Goal: Find specific page/section: Find specific page/section

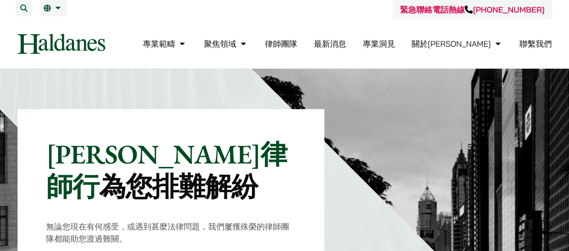
click at [297, 40] on link "律師團隊" at bounding box center [281, 44] width 32 height 10
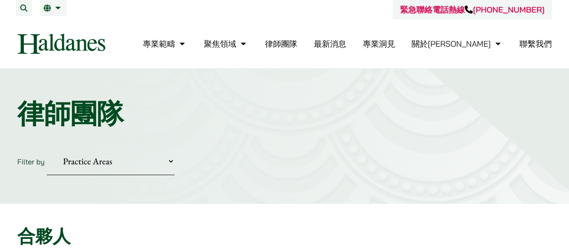
drag, startPoint x: 572, startPoint y: 12, endPoint x: 565, endPoint y: -18, distance: 30.4
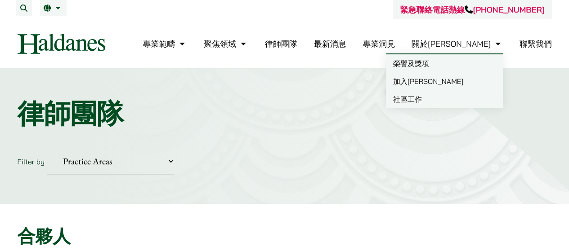
click at [479, 40] on link "關於[PERSON_NAME]" at bounding box center [456, 44] width 91 height 10
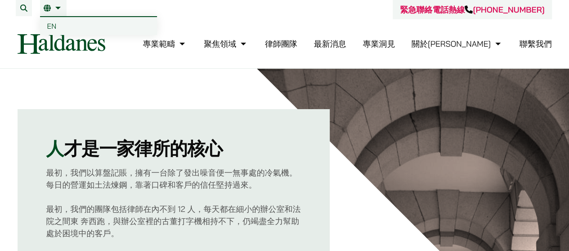
click at [59, 13] on li "繁 EN" at bounding box center [53, 8] width 27 height 16
click at [58, 28] on link "EN" at bounding box center [98, 26] width 117 height 18
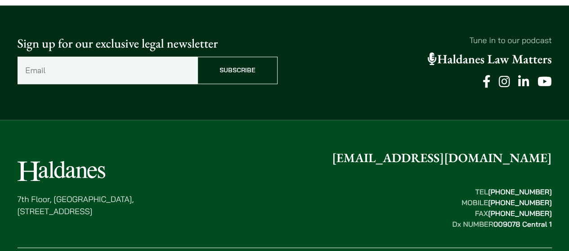
scroll to position [2313, 0]
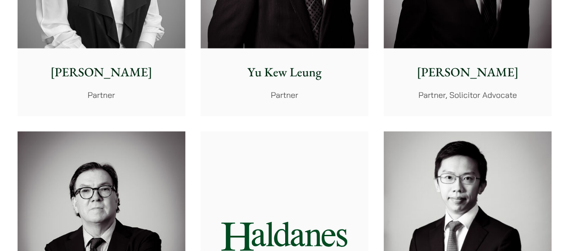
scroll to position [1034, 0]
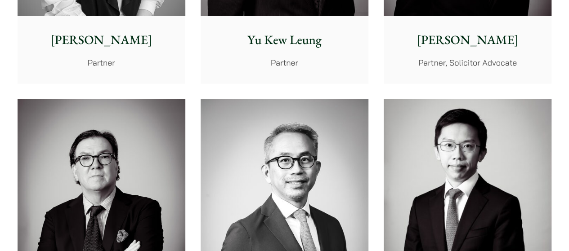
click at [469, 37] on p "Nathan Wong" at bounding box center [467, 40] width 153 height 19
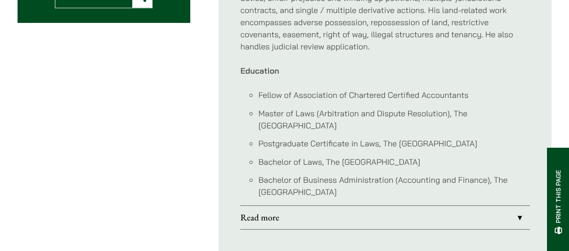
scroll to position [584, 0]
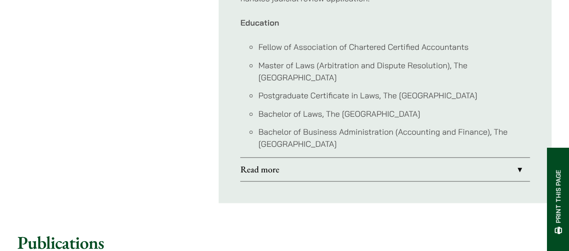
click at [347, 158] on link "Read more" at bounding box center [384, 169] width 289 height 23
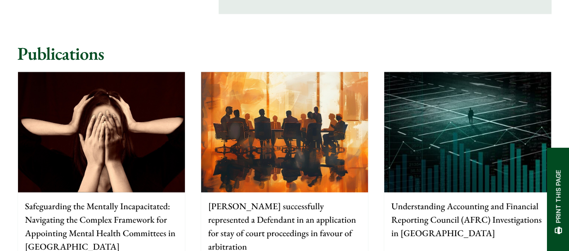
scroll to position [2247, 0]
